Goal: Task Accomplishment & Management: Complete application form

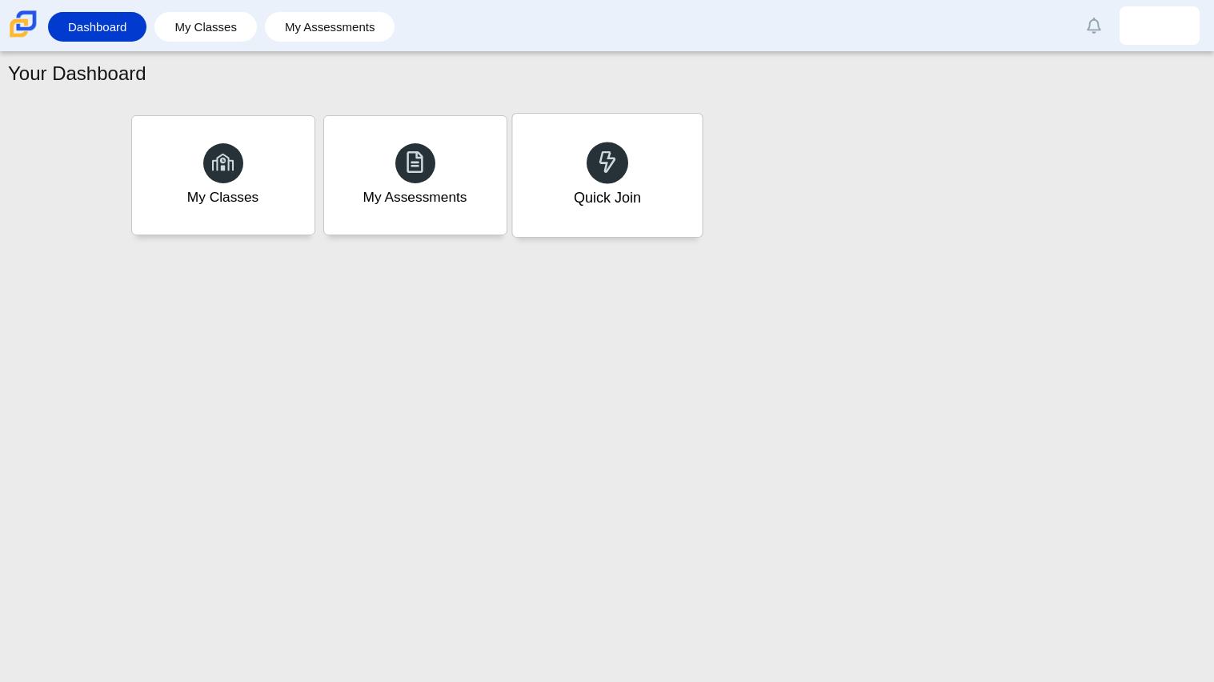
click at [619, 145] on div "Quick Join" at bounding box center [607, 175] width 190 height 123
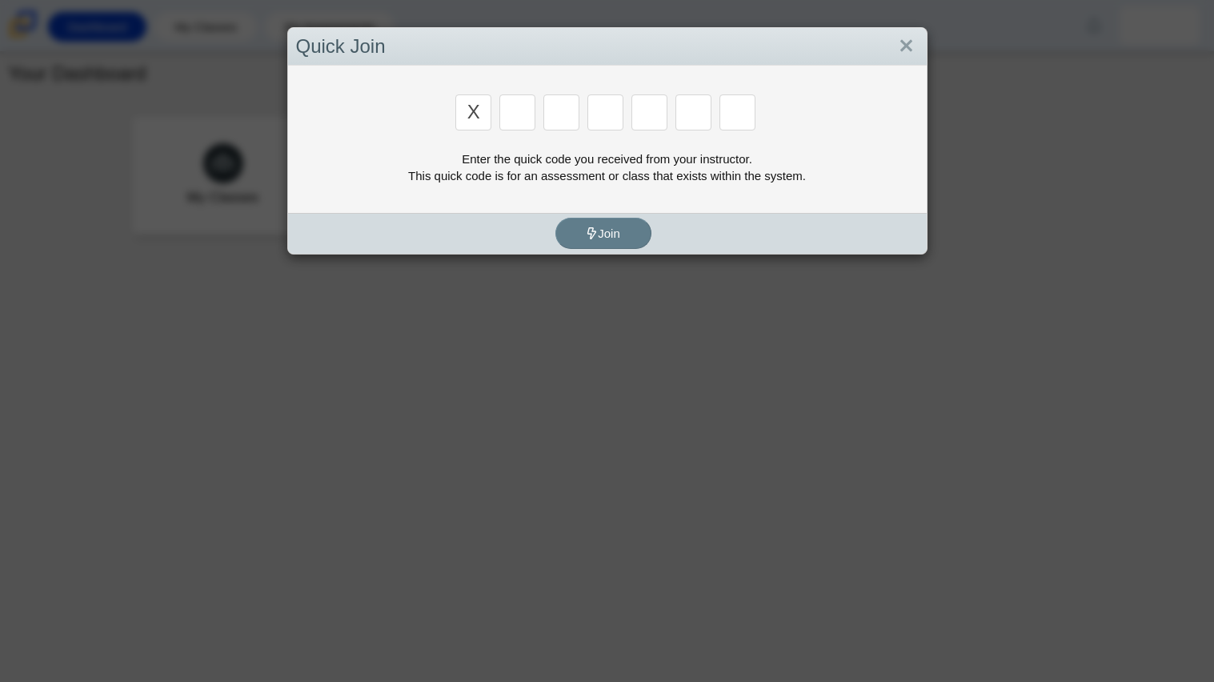
type input "x"
type input "d"
type input "5"
type input "4"
type input "v"
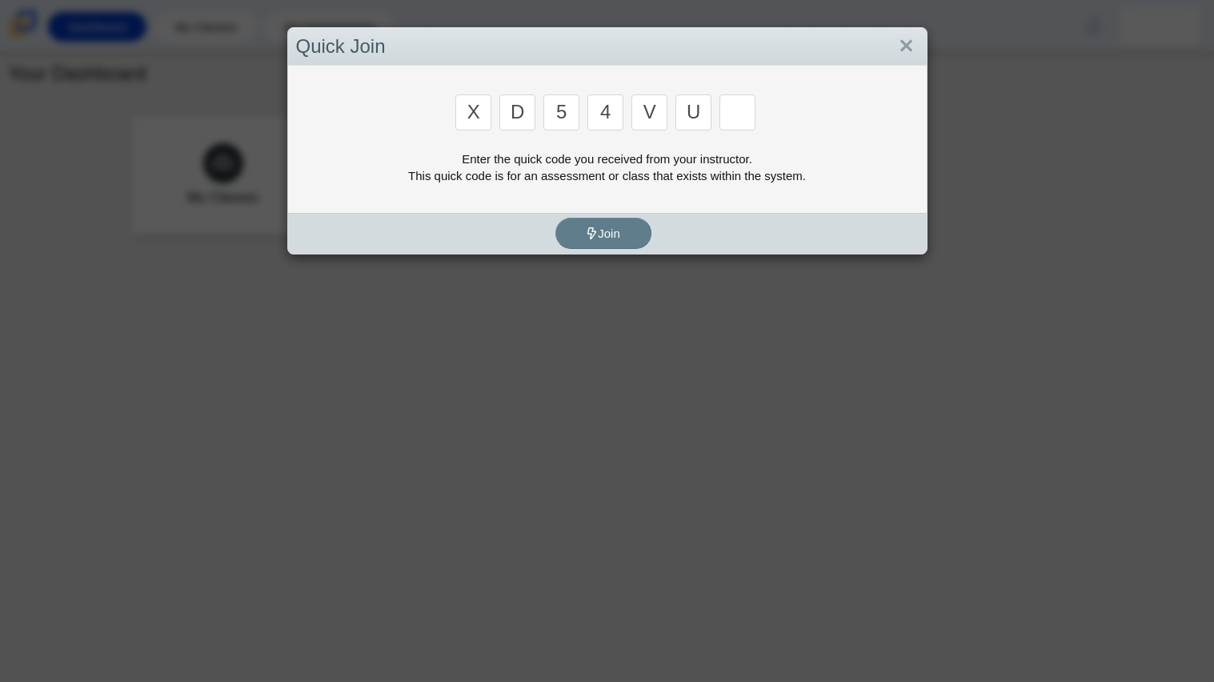
type input "u"
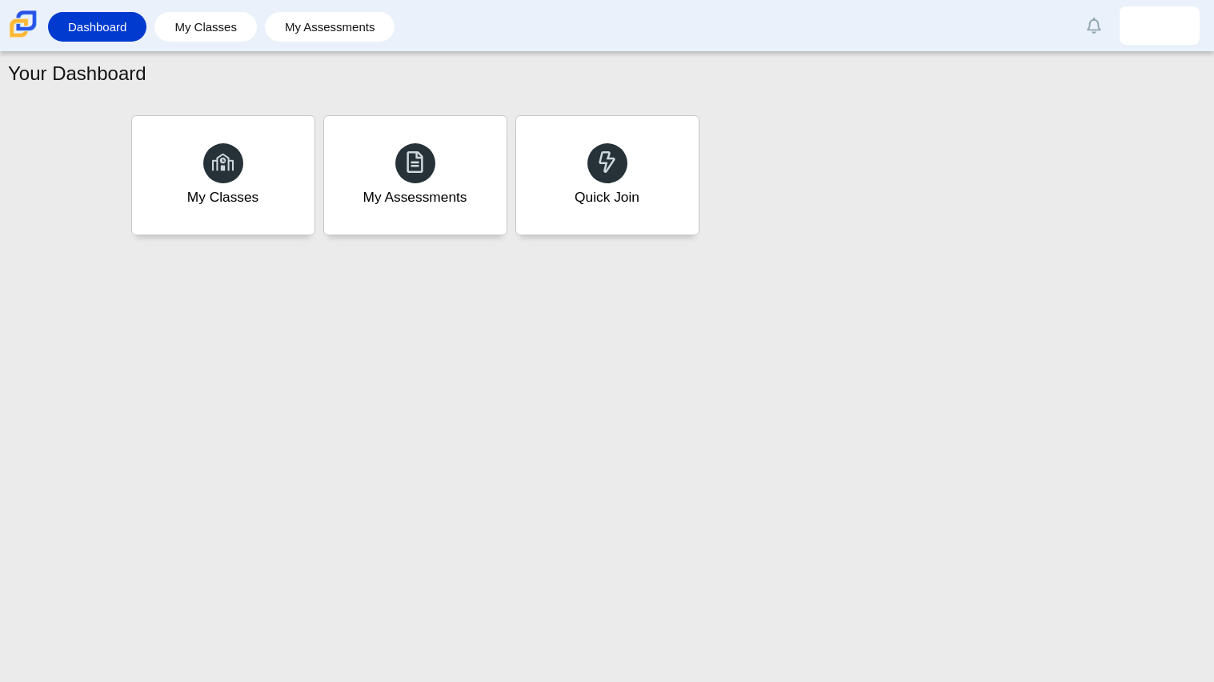
type input "t"
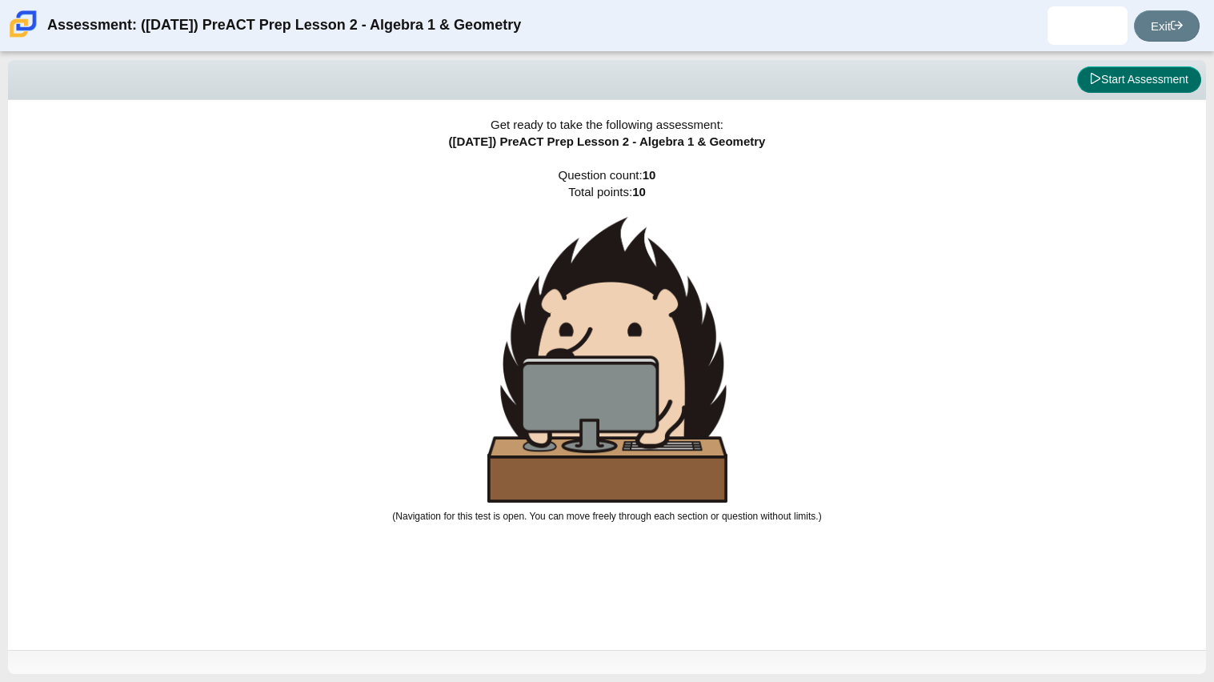
click at [1090, 75] on icon at bounding box center [1095, 78] width 11 height 11
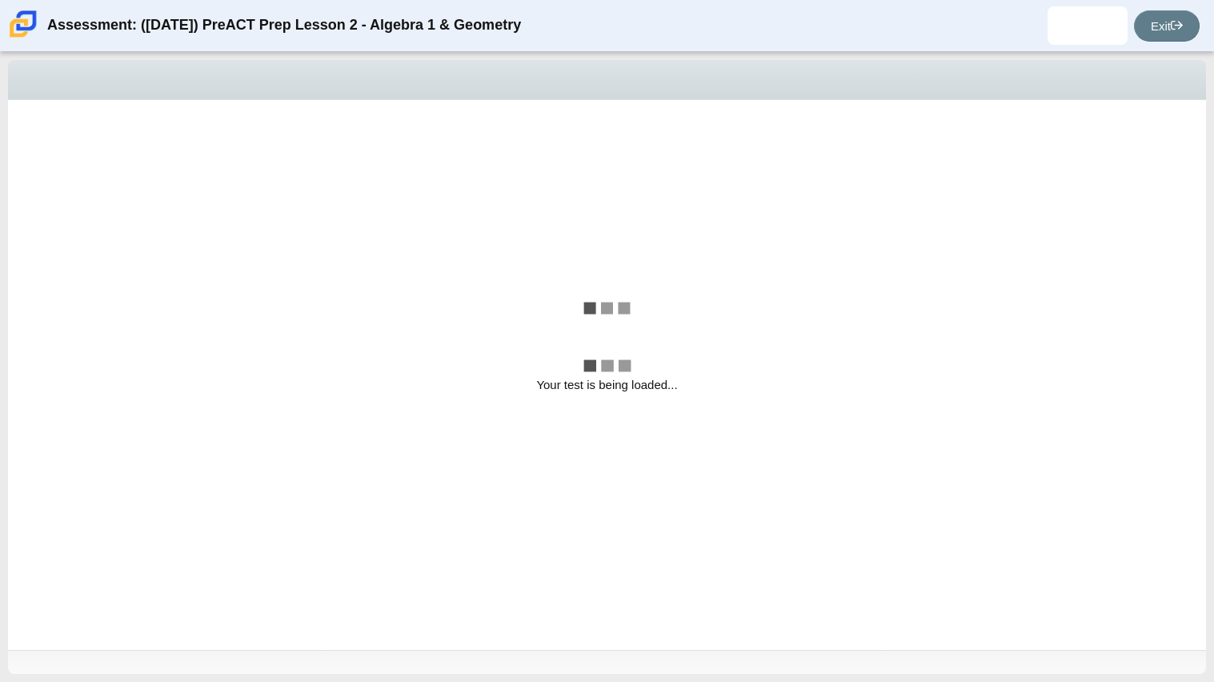
select select "bbf5d072-3e0b-44c4-9a12-6e7c9033f65b"
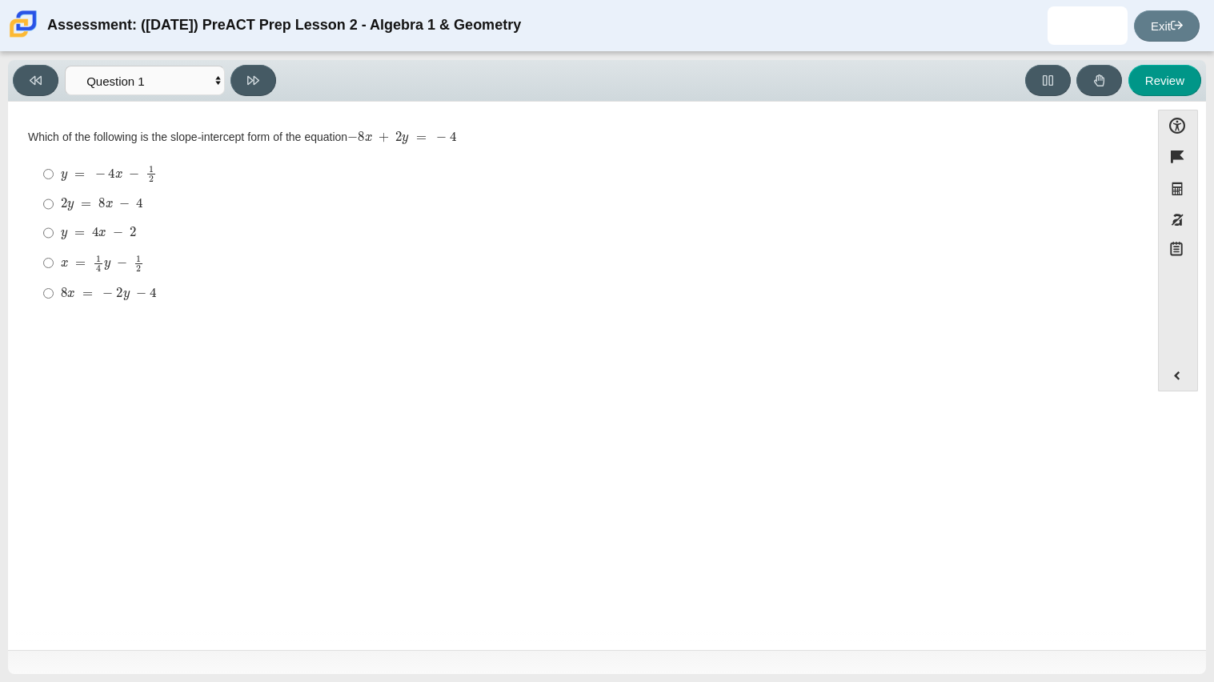
click at [411, 170] on div "y = − 4 x − 1 2" at bounding box center [591, 174] width 1061 height 18
click at [54, 170] on input "y = − 4 x − 1 2 y = − 4 x − 1 2" at bounding box center [48, 173] width 10 height 31
radio input "true"
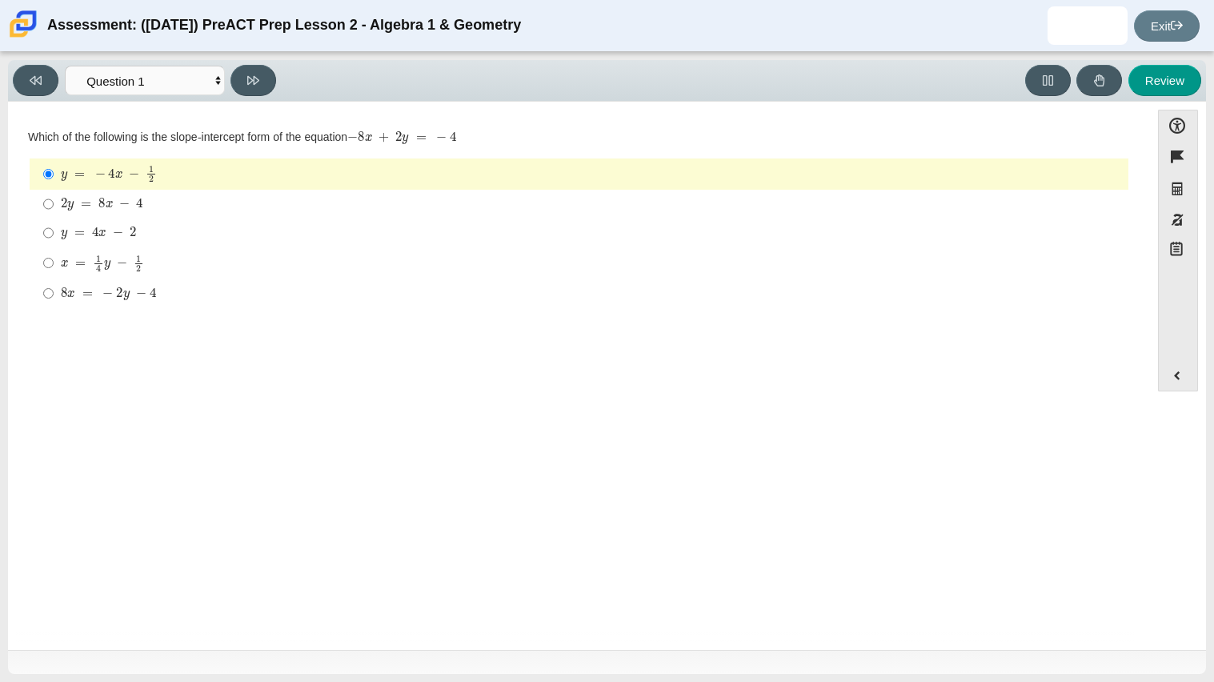
click at [66, 219] on mjx-container "y = 4 x − 2" at bounding box center [98, 231] width 75 height 30
click at [54, 219] on input "y = 4 x − 2 y = 4 x − 2" at bounding box center [48, 232] width 10 height 29
radio input "true"
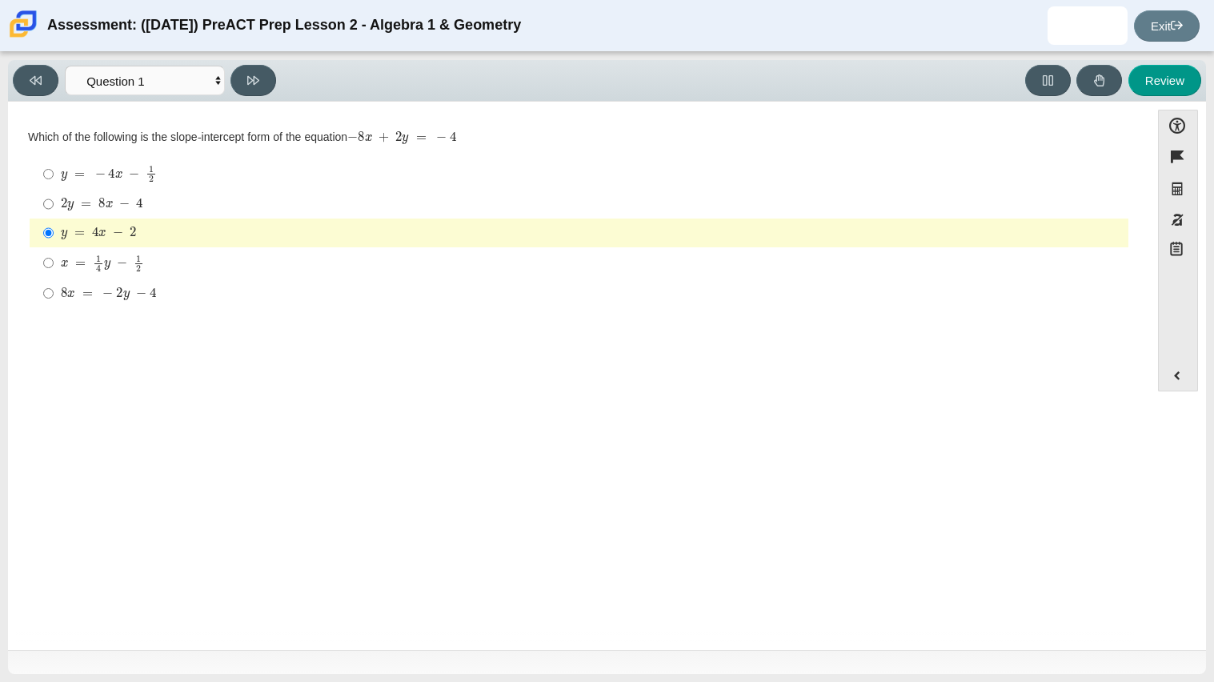
click at [242, 98] on div "Viewing Question 1 of 10 in Pacing Mode Questions Question 1 Question 2 Questio…" at bounding box center [607, 81] width 1198 height 42
click at [260, 82] on button at bounding box center [253, 80] width 46 height 31
select select "ed62e223-81bd-4cbf-ab48-ab975844bd1f"
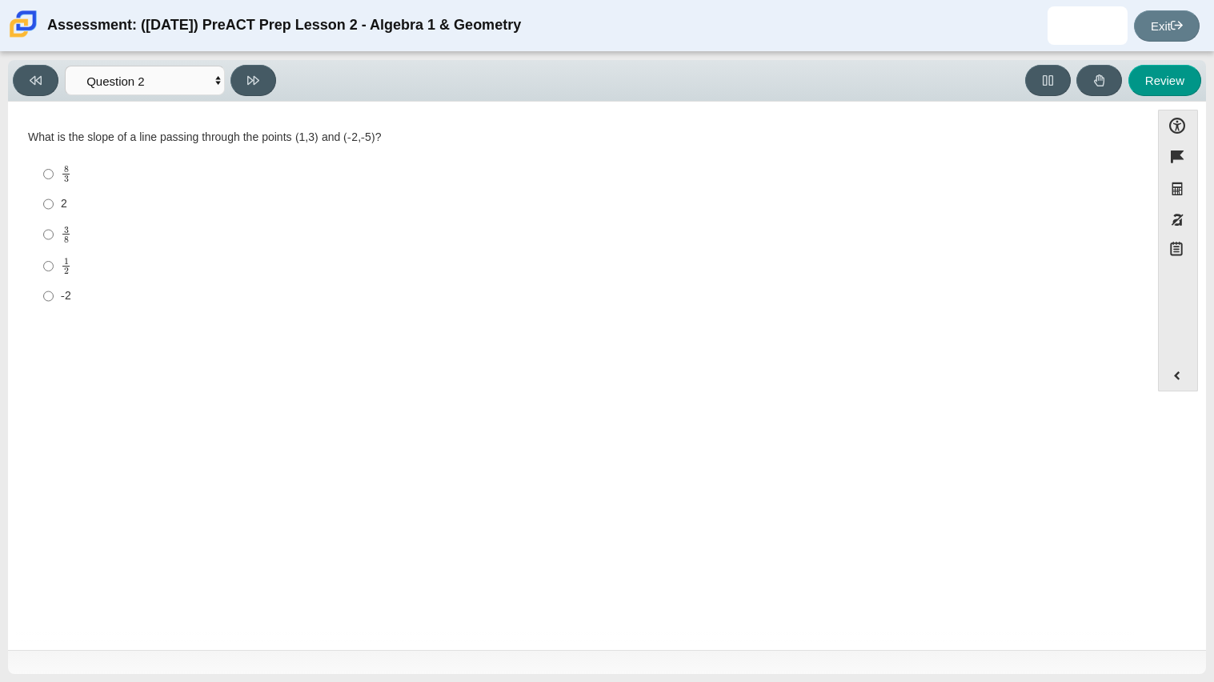
click at [29, 240] on ul "8 3 8 thirds 2 2 3 8 3 eighths 1 2 1 half -2 -2" at bounding box center [579, 235] width 1100 height 154
click at [38, 270] on label "1 2 1 half" at bounding box center [580, 265] width 1096 height 31
click at [43, 270] on input "1 2 1 half" at bounding box center [48, 265] width 10 height 31
radio input "true"
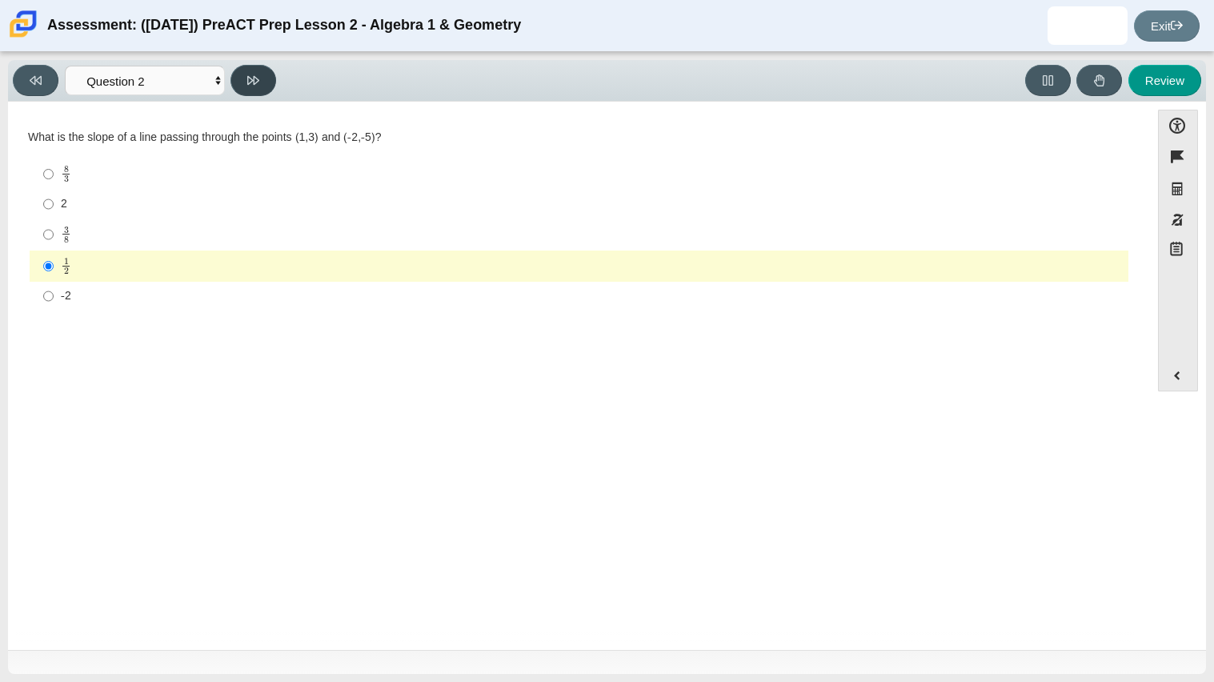
click at [250, 76] on icon at bounding box center [253, 80] width 12 height 9
select select "97f4f5fa-a52e-4fed-af51-565bfcdf47cb"
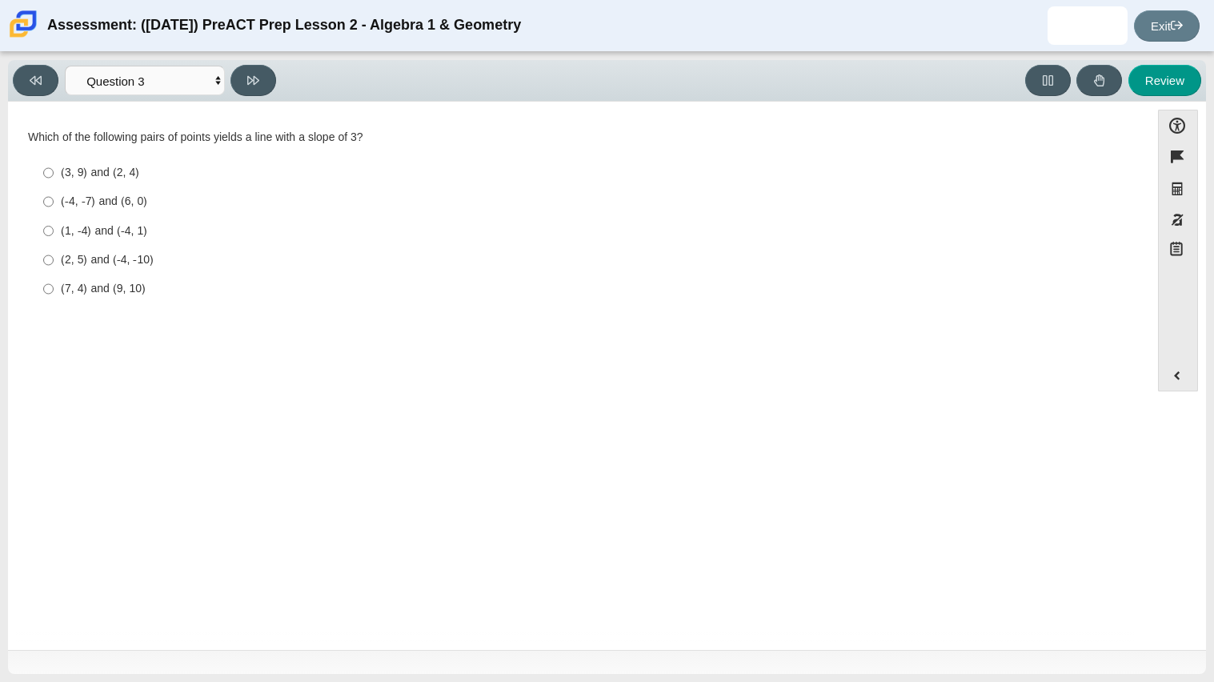
click at [113, 209] on div "(-4, -7) and (6, 0)" at bounding box center [591, 202] width 1061 height 16
click at [54, 209] on input "(-4, -7) and (6, 0) (-4, -7) and (6, 0)" at bounding box center [48, 201] width 10 height 29
radio input "true"
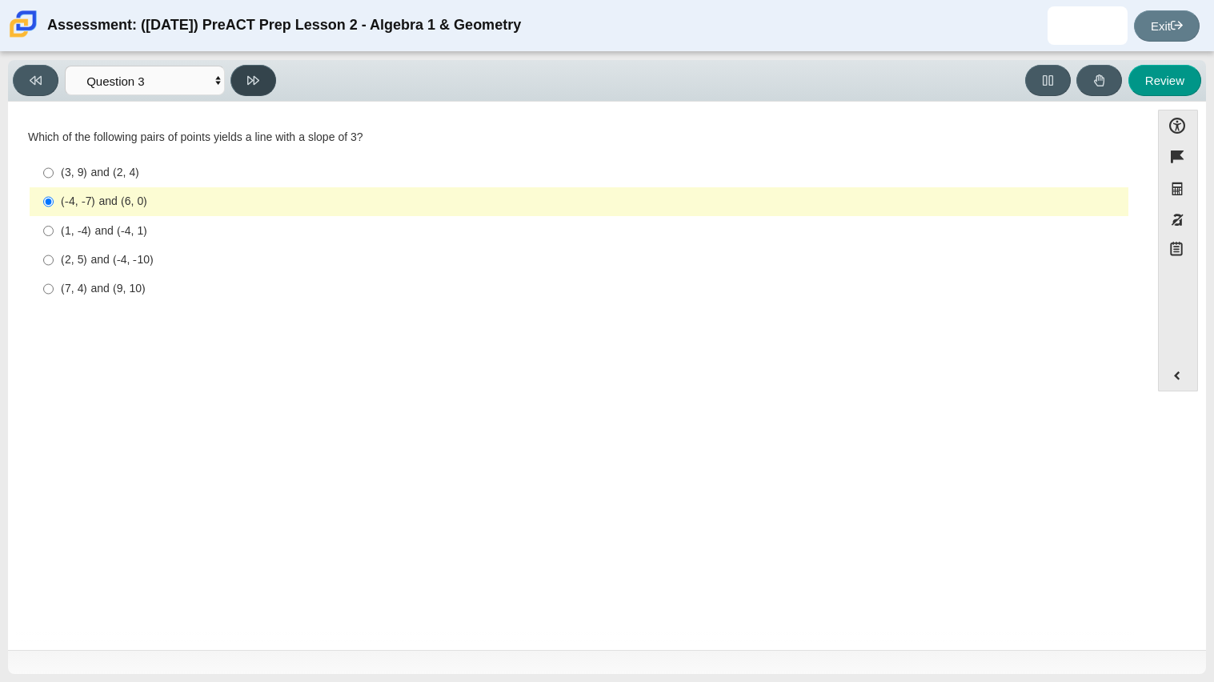
click at [265, 89] on button at bounding box center [253, 80] width 46 height 31
select select "89427bb7-e313-4f00-988f-8b8255897029"
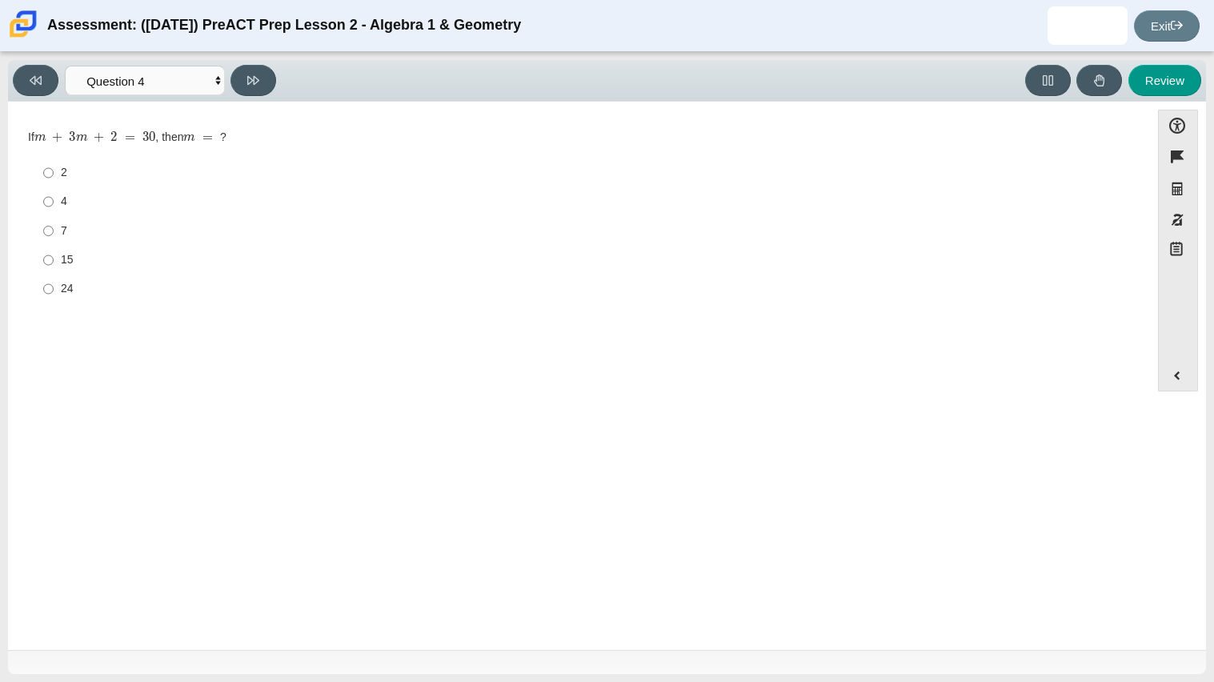
click at [79, 248] on label "15 15" at bounding box center [580, 260] width 1096 height 29
click at [54, 248] on input "15 15" at bounding box center [48, 260] width 10 height 29
radio input "true"
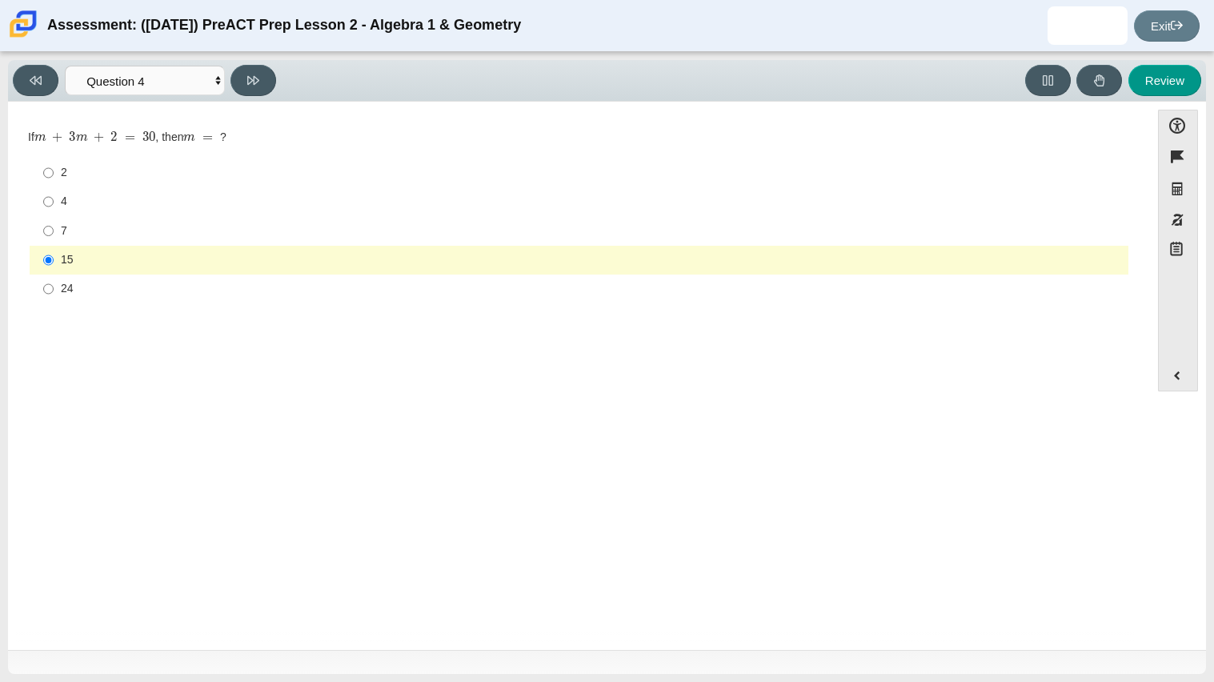
click at [72, 208] on div "4" at bounding box center [591, 202] width 1061 height 16
click at [54, 208] on input "4 4" at bounding box center [48, 201] width 10 height 29
radio input "true"
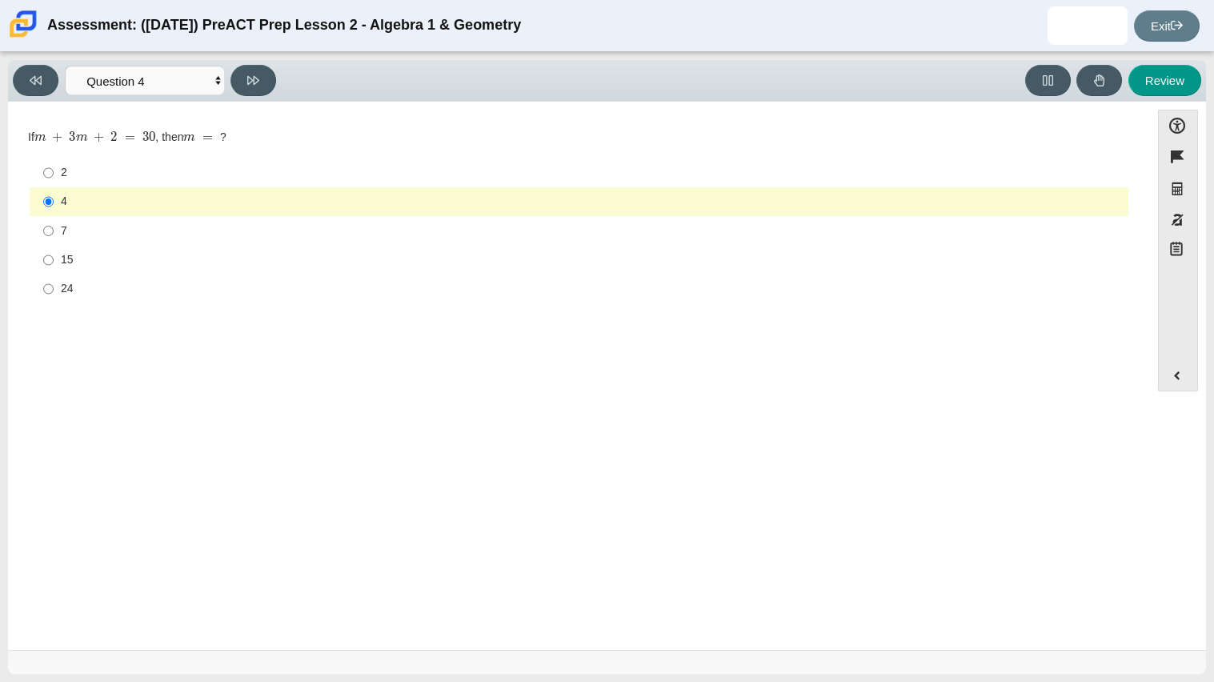
click at [83, 222] on label "7 7" at bounding box center [580, 230] width 1096 height 29
click at [54, 222] on input "7 7" at bounding box center [48, 230] width 10 height 29
radio input "true"
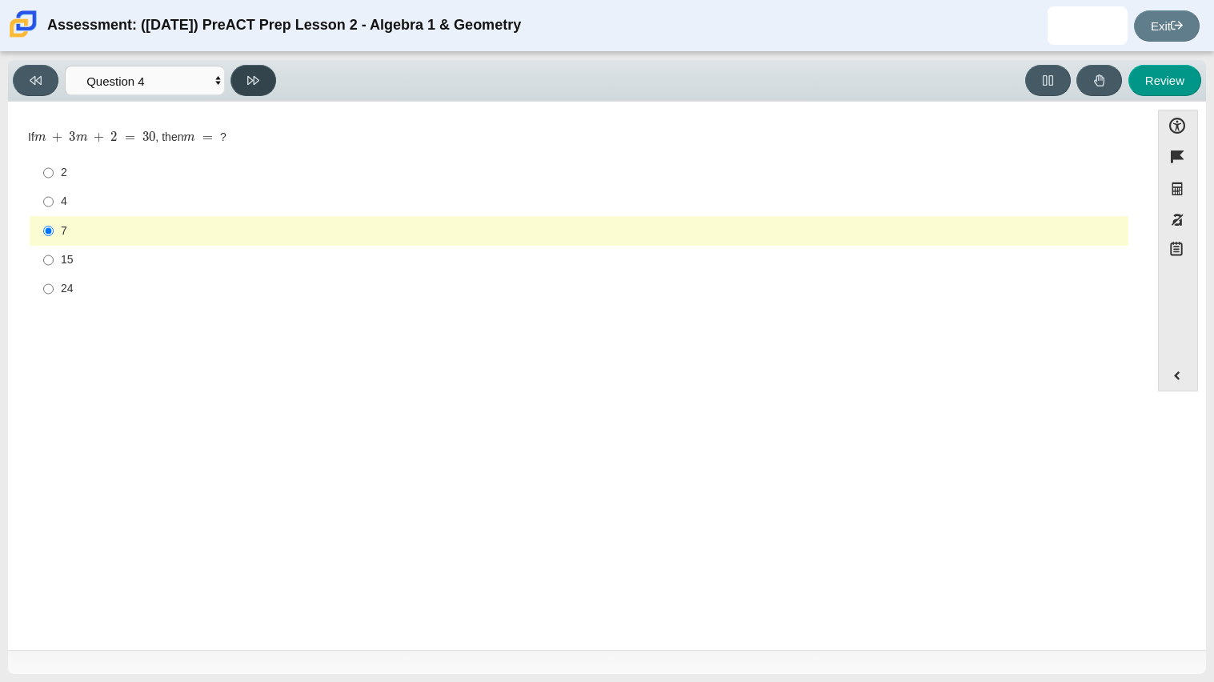
click at [269, 77] on button at bounding box center [253, 80] width 46 height 31
select select "489dcffd-4e6a-49cf-a9d6-ad1d4a911a4e"
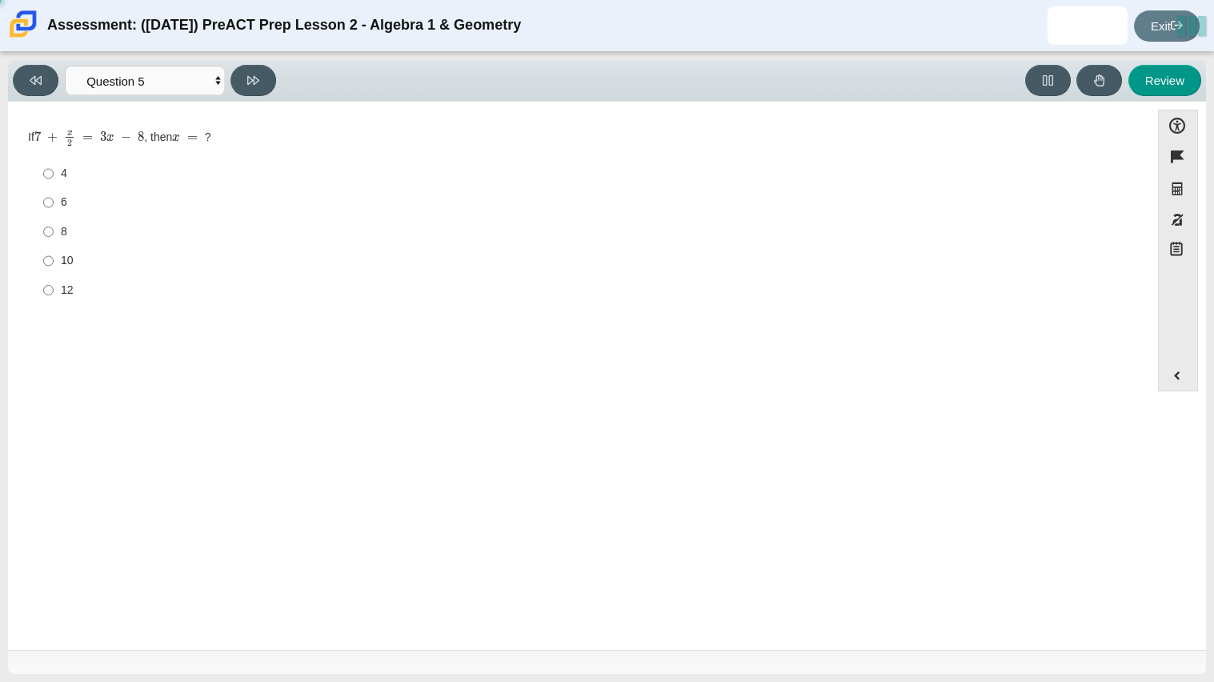
click at [53, 204] on label "6 6" at bounding box center [580, 202] width 1096 height 29
click at [53, 204] on input "6 6" at bounding box center [48, 202] width 10 height 29
radio input "true"
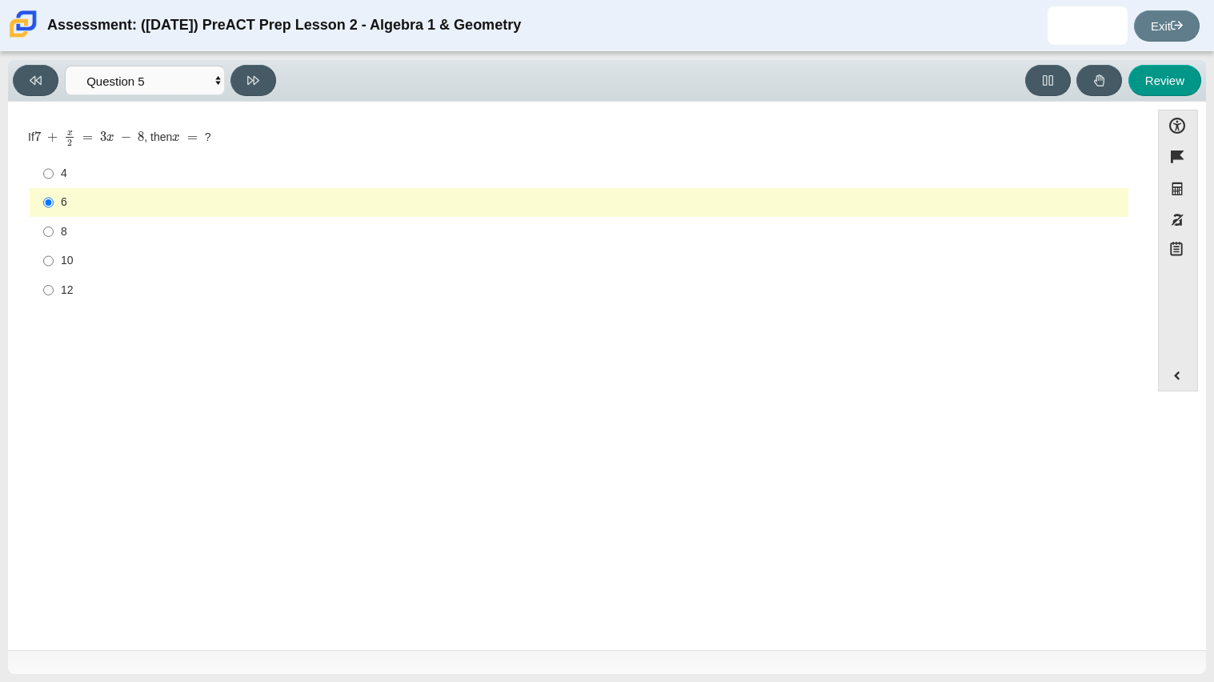
click at [275, 75] on div "Viewing Question 5 of 10 in Pacing Mode Questions Question 1 Question 2 Questio…" at bounding box center [148, 80] width 270 height 31
click at [251, 83] on icon at bounding box center [253, 80] width 12 height 12
select select "210571de-36a6-4d8e-a361-ceff8ef801dc"
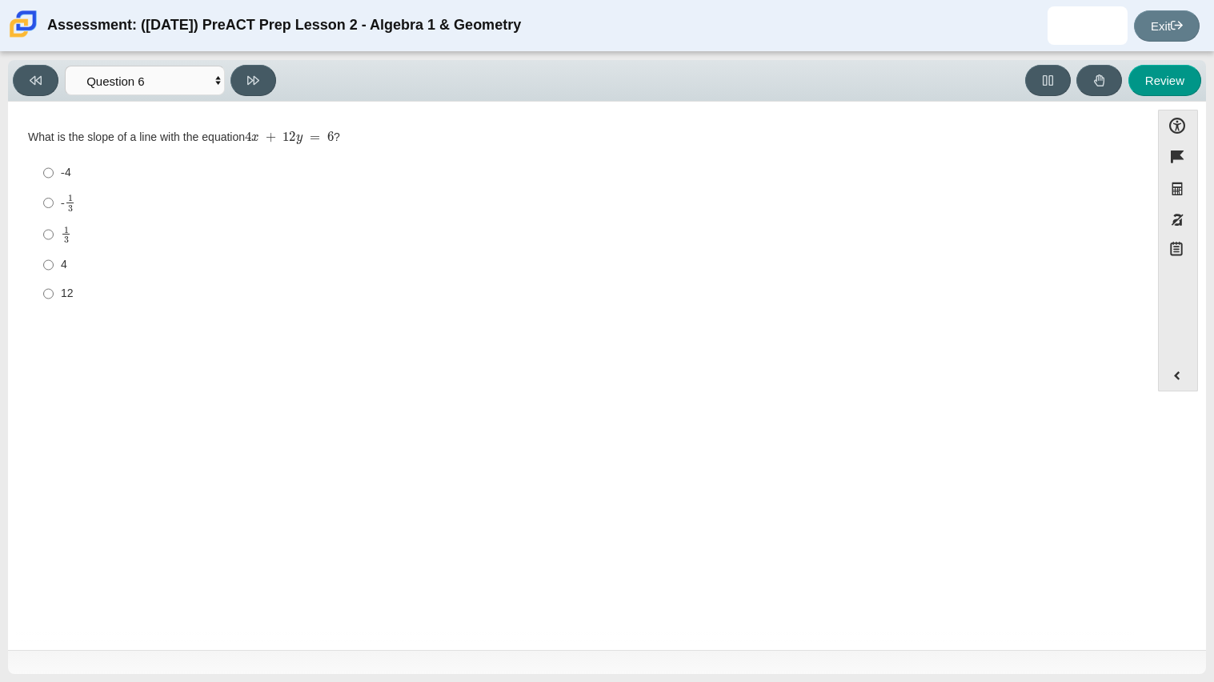
click at [72, 262] on div "4" at bounding box center [591, 265] width 1061 height 16
click at [54, 262] on input "4 4" at bounding box center [48, 264] width 10 height 29
radio input "true"
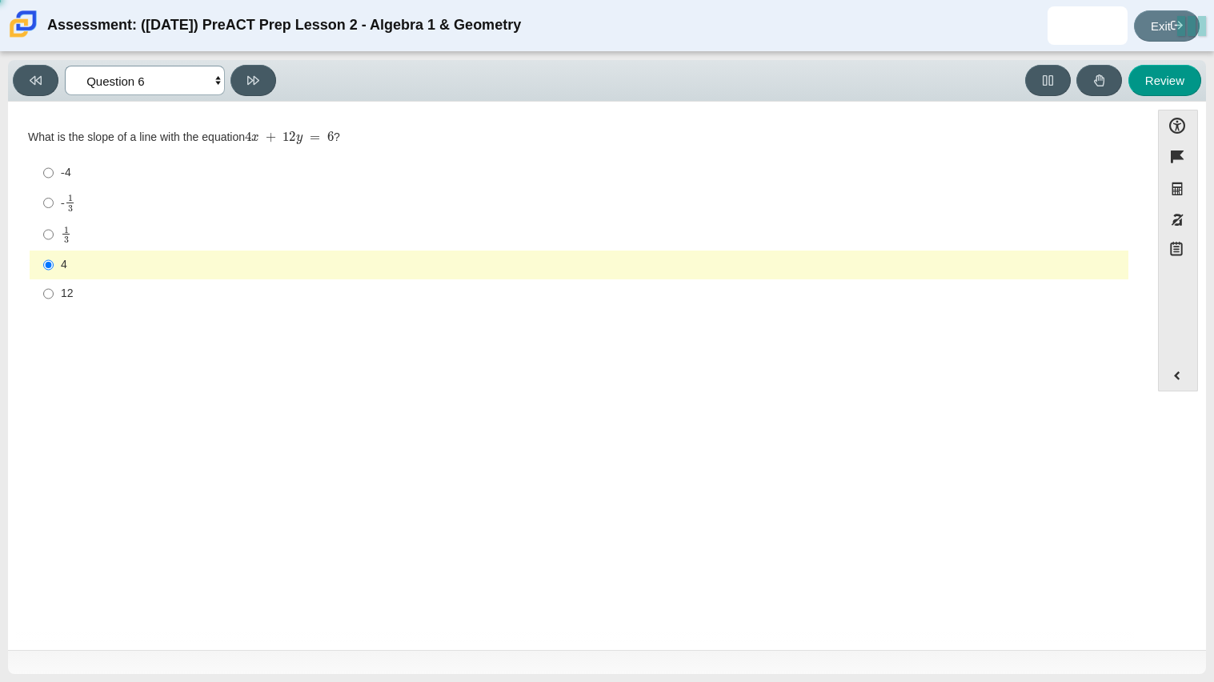
click at [178, 83] on select "Questions Question 1 Question 2 Question 3 Question 4 Question 5 Question 6 Que…" at bounding box center [145, 81] width 160 height 30
click at [233, 78] on button at bounding box center [253, 80] width 46 height 31
select select "ec95ace6-bebc-42b8-9428-40567494d4da"
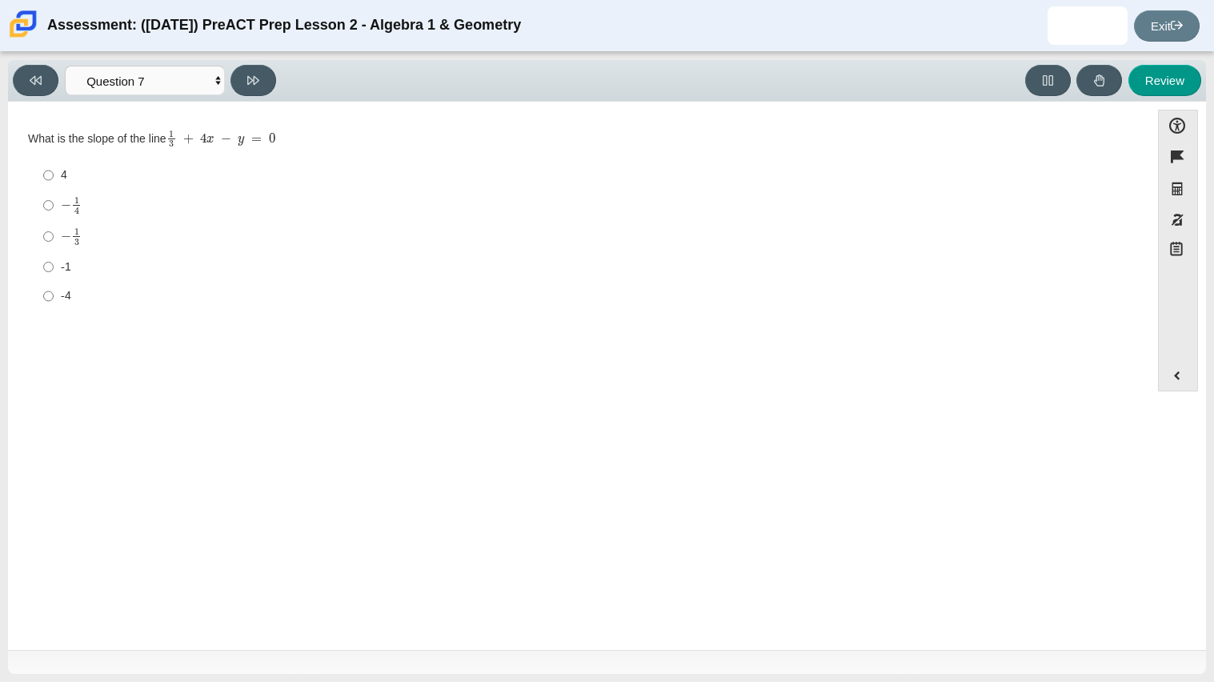
click at [78, 260] on div "-1" at bounding box center [591, 267] width 1061 height 16
click at [54, 260] on input "-1 -1" at bounding box center [48, 266] width 10 height 29
radio input "true"
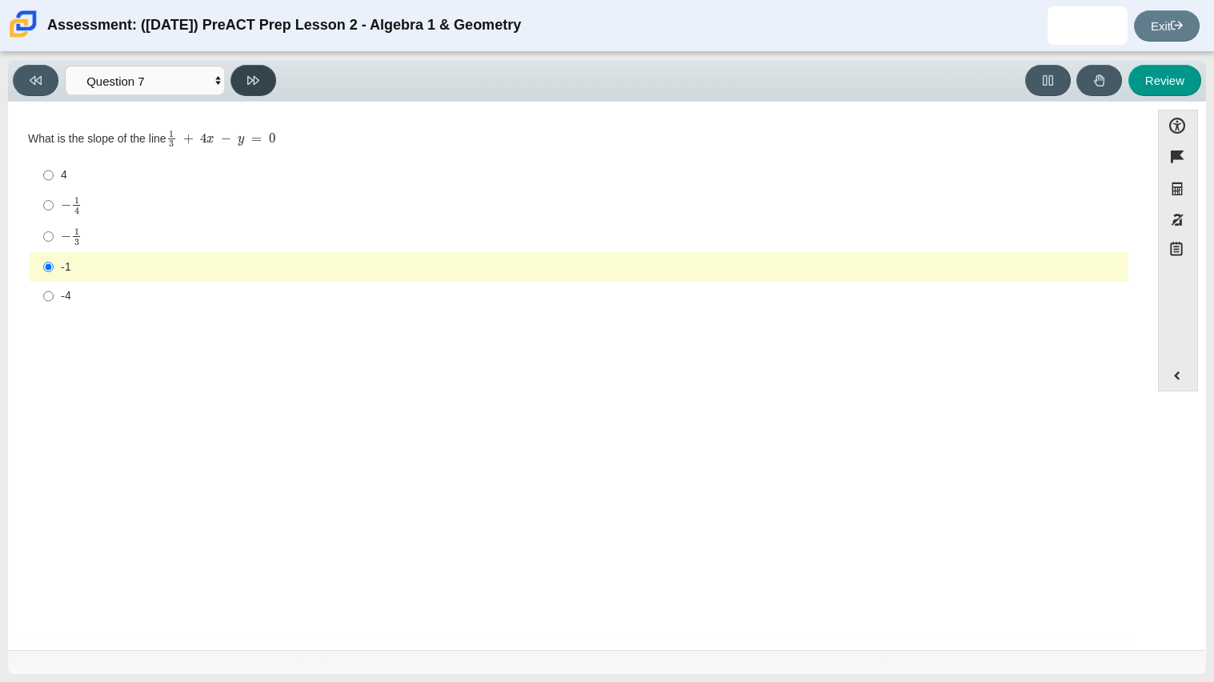
click at [245, 90] on button at bounding box center [253, 80] width 46 height 31
select select "ce81fe10-bf29-4b5e-8bd7-4f47f2fed4d8"
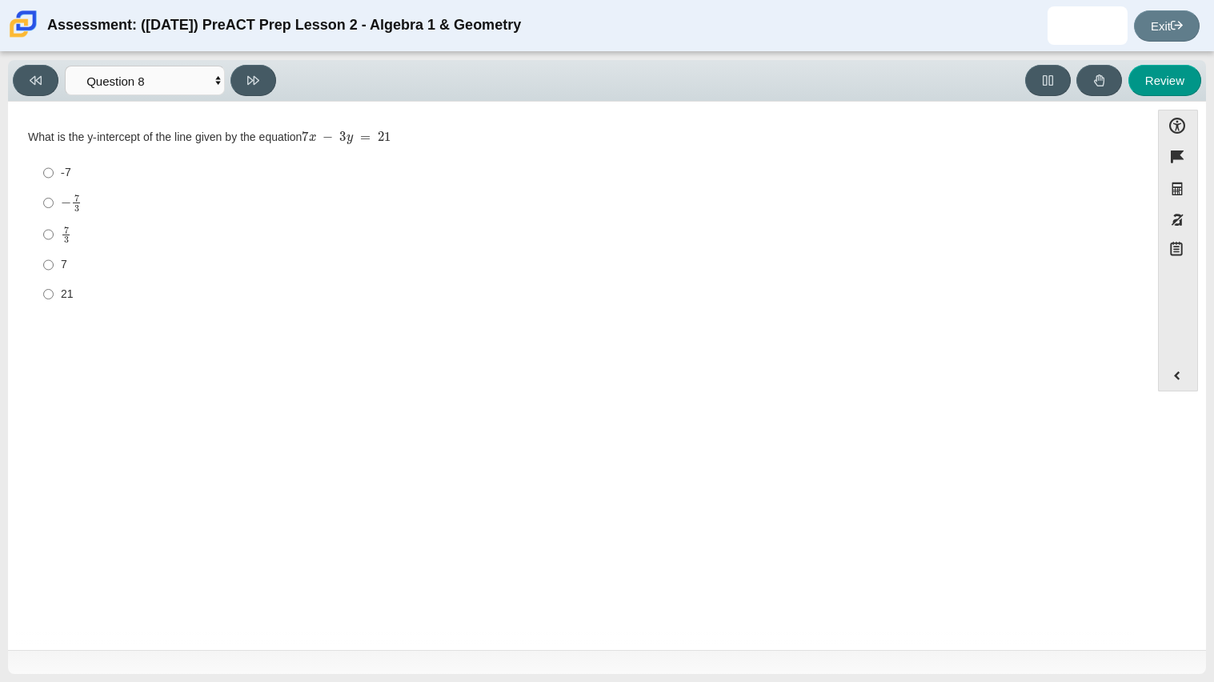
click at [55, 167] on label "-7 -7" at bounding box center [580, 172] width 1096 height 29
click at [54, 167] on input "-7 -7" at bounding box center [48, 172] width 10 height 29
radio input "true"
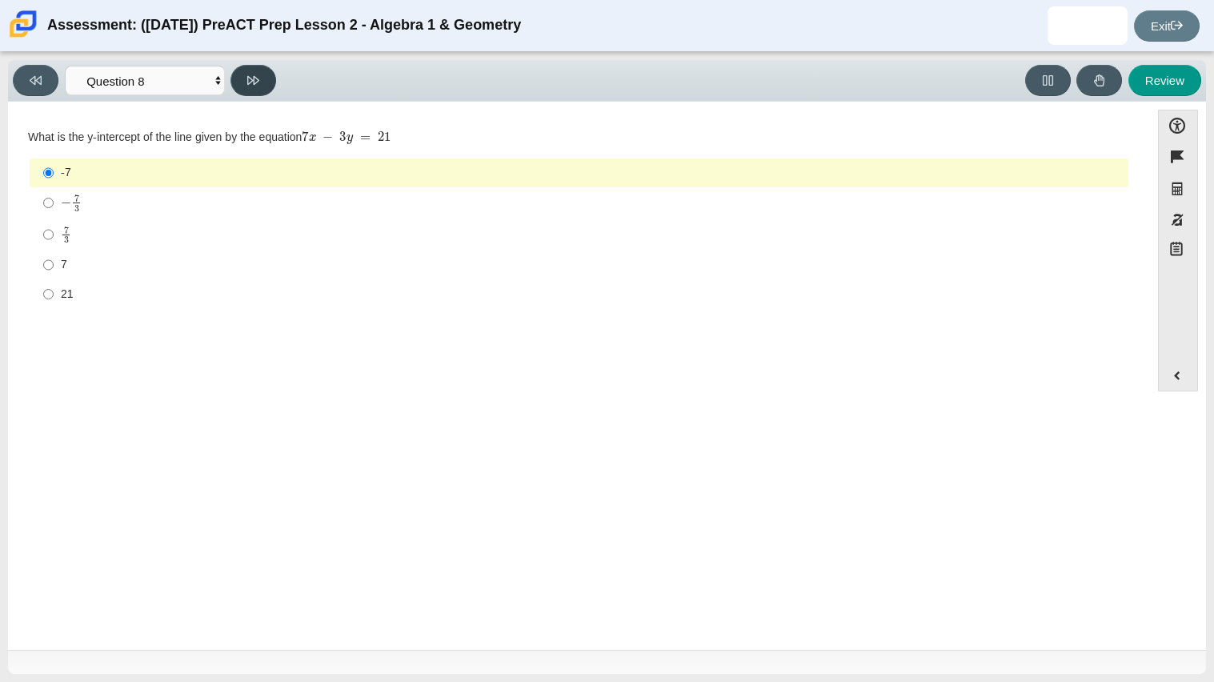
click at [252, 90] on button at bounding box center [253, 80] width 46 height 31
select select "14773eaf-2ca1-47ae-afe7-a624a56f34b3"
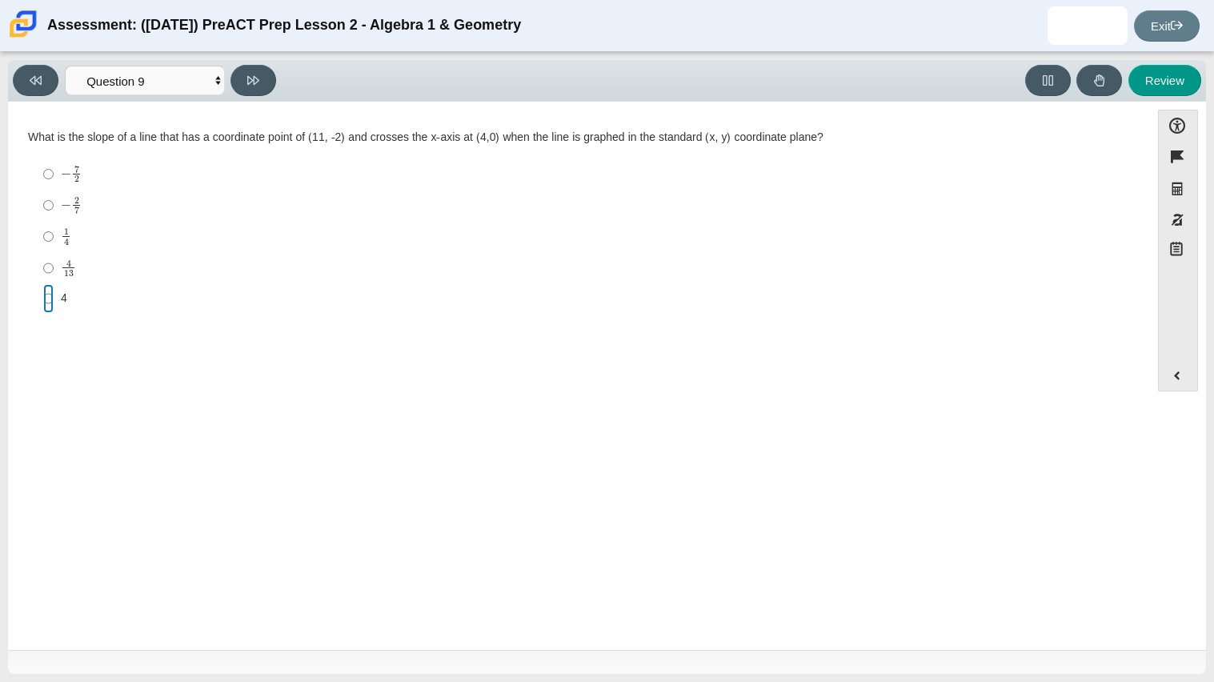
click at [43, 295] on input "4 4" at bounding box center [48, 298] width 10 height 29
radio input "true"
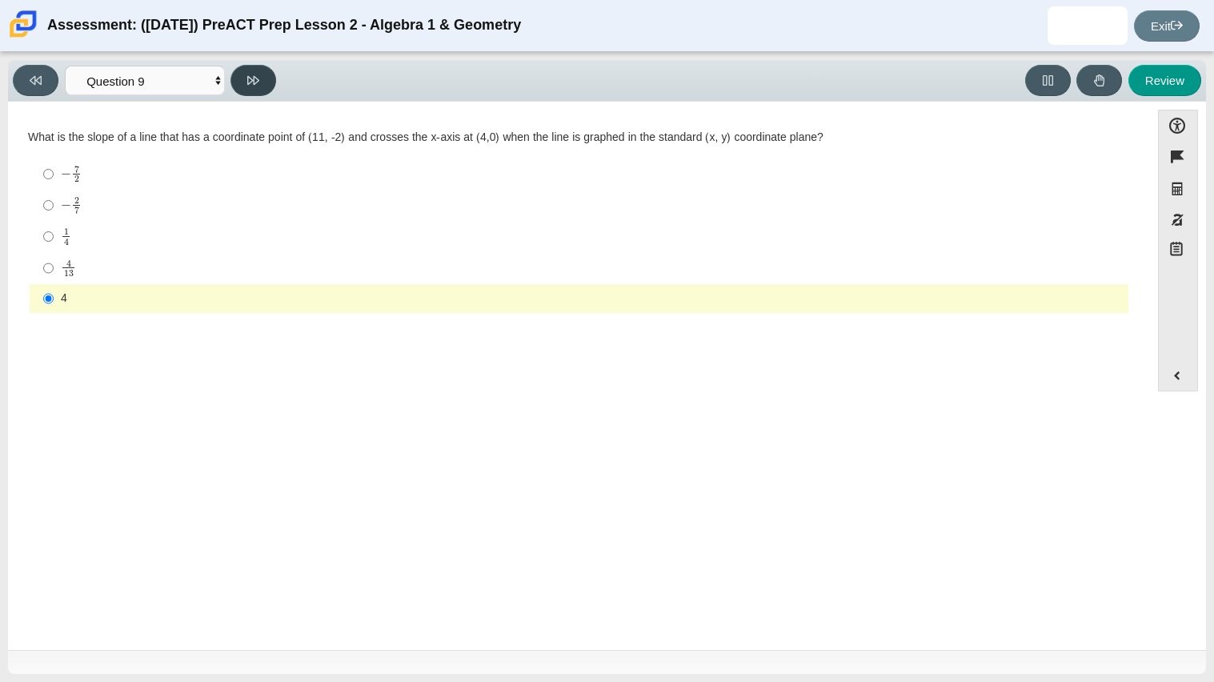
click at [244, 70] on button at bounding box center [253, 80] width 46 height 31
select select "96b71634-eacb-4f7e-8aef-411727d9bcba"
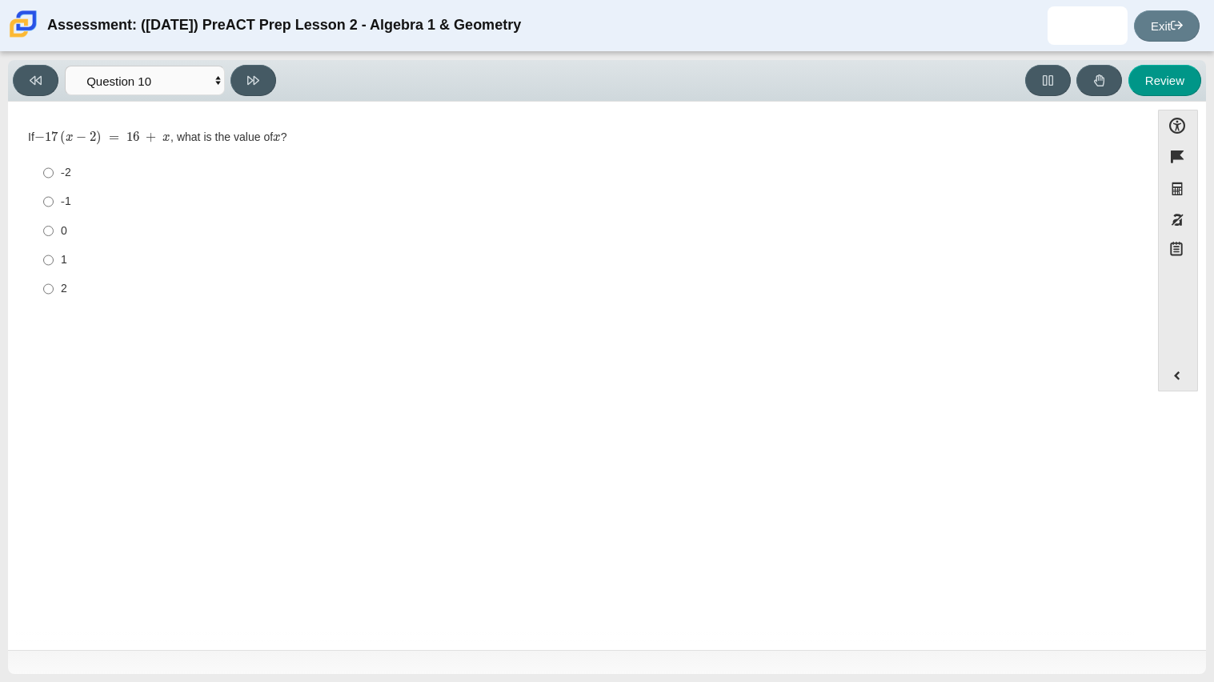
click at [55, 168] on label "-2 -2" at bounding box center [580, 172] width 1096 height 29
click at [54, 168] on input "-2 -2" at bounding box center [48, 172] width 10 height 29
radio input "true"
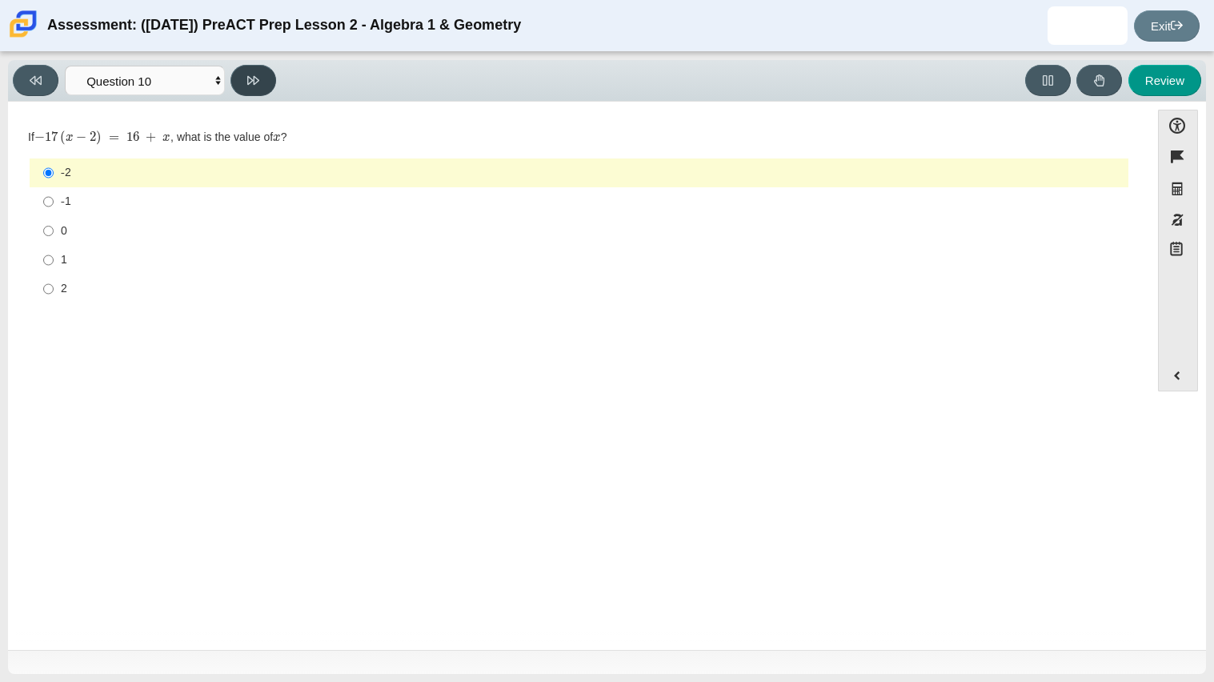
click at [238, 83] on button at bounding box center [253, 80] width 46 height 31
select select "review"
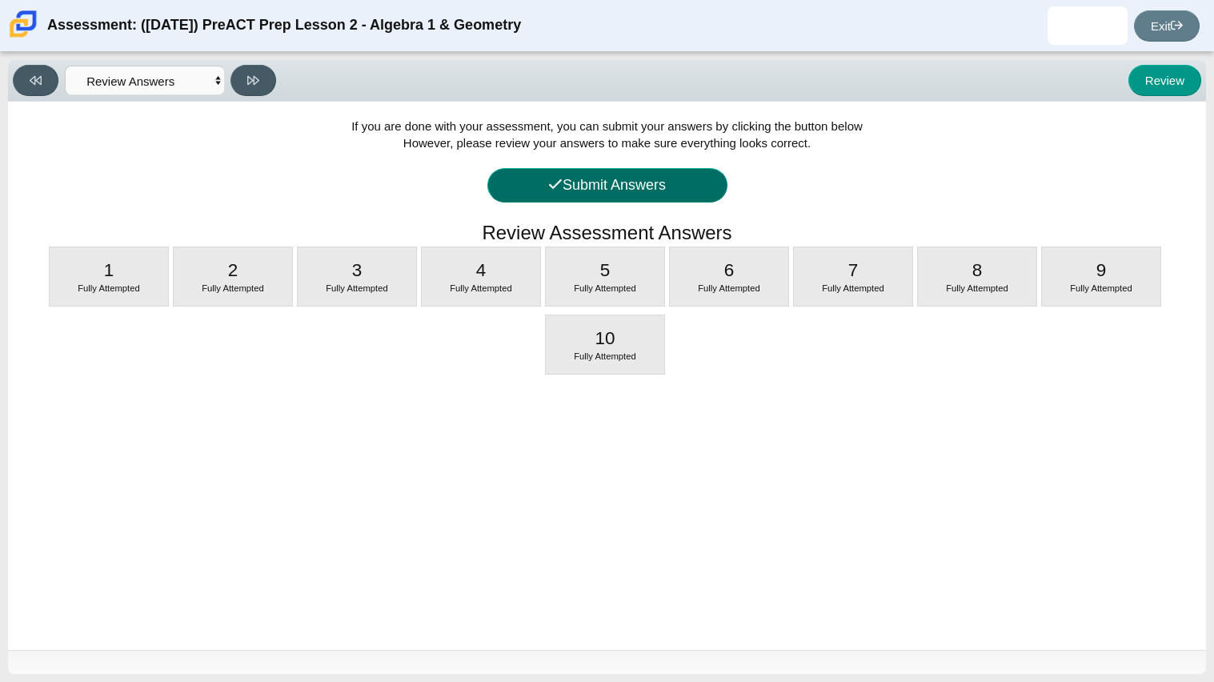
click at [594, 187] on button "Submit Answers" at bounding box center [607, 185] width 240 height 34
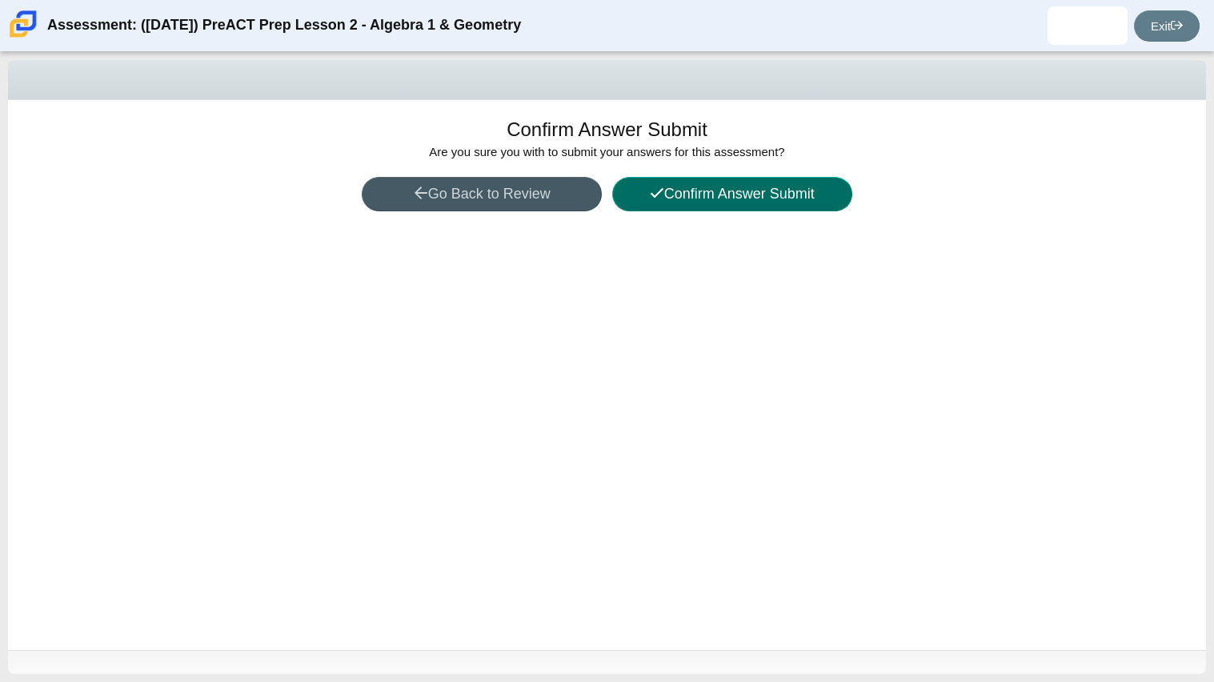
click at [676, 194] on button "Confirm Answer Submit" at bounding box center [732, 194] width 240 height 34
